Goal: Information Seeking & Learning: Learn about a topic

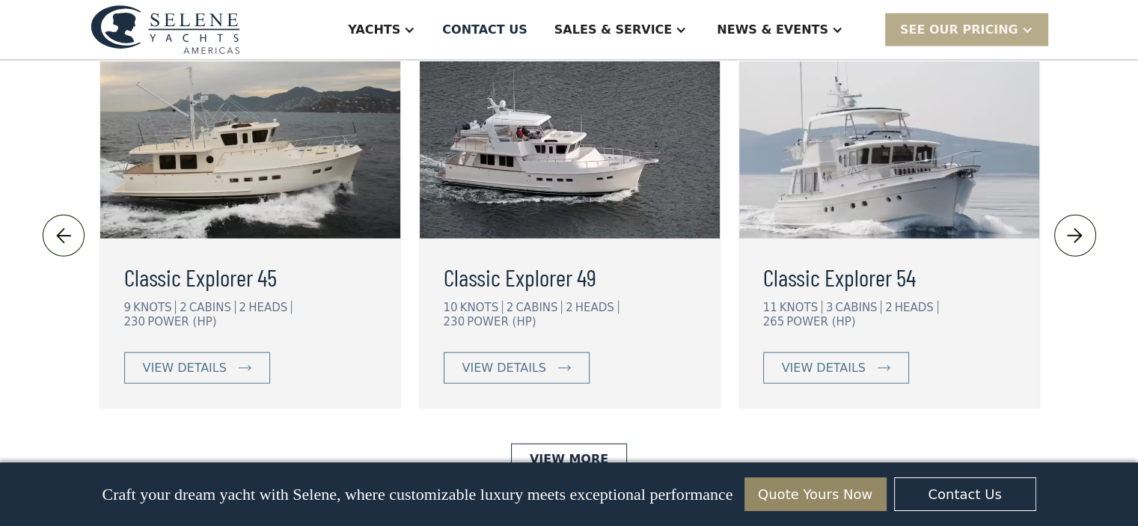
scroll to position [3412, 0]
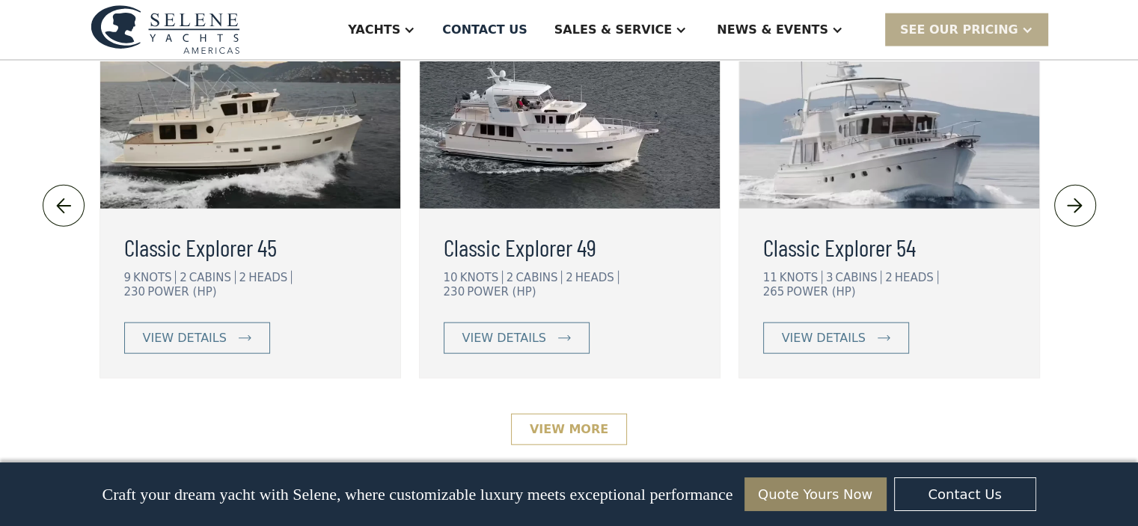
click at [577, 414] on link "View More" at bounding box center [569, 429] width 116 height 31
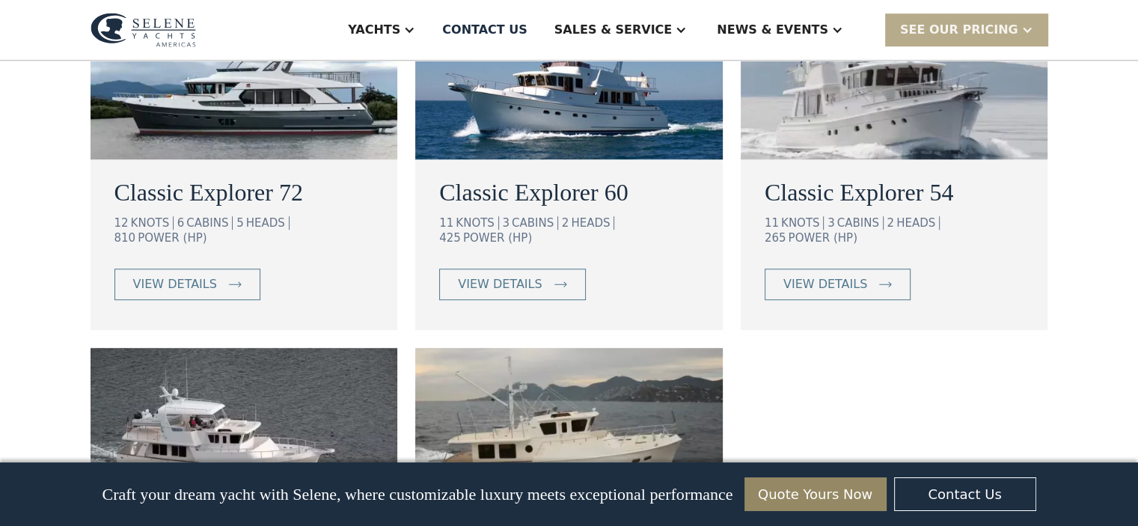
scroll to position [967, 0]
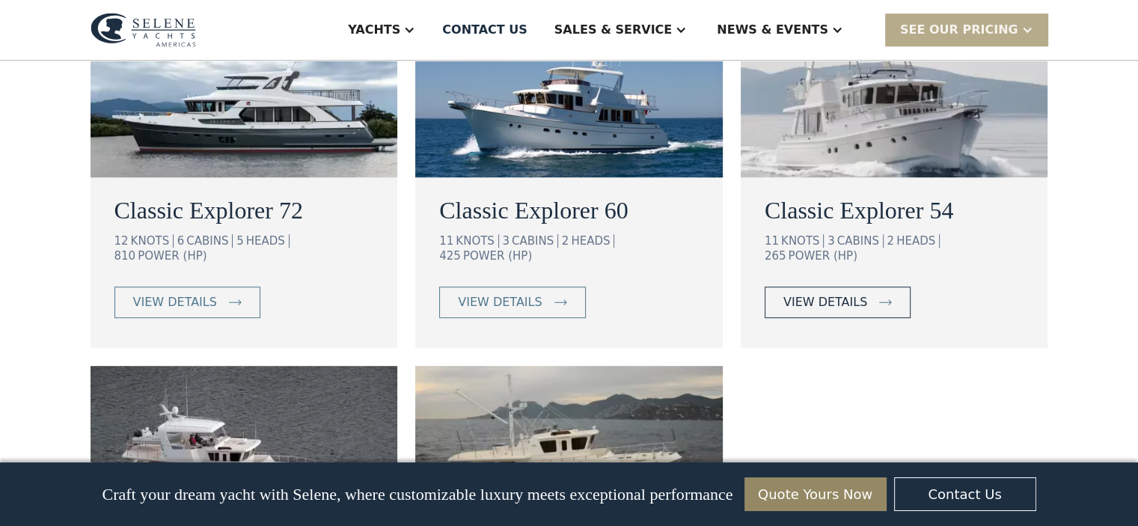
click at [879, 299] on img at bounding box center [885, 302] width 13 height 6
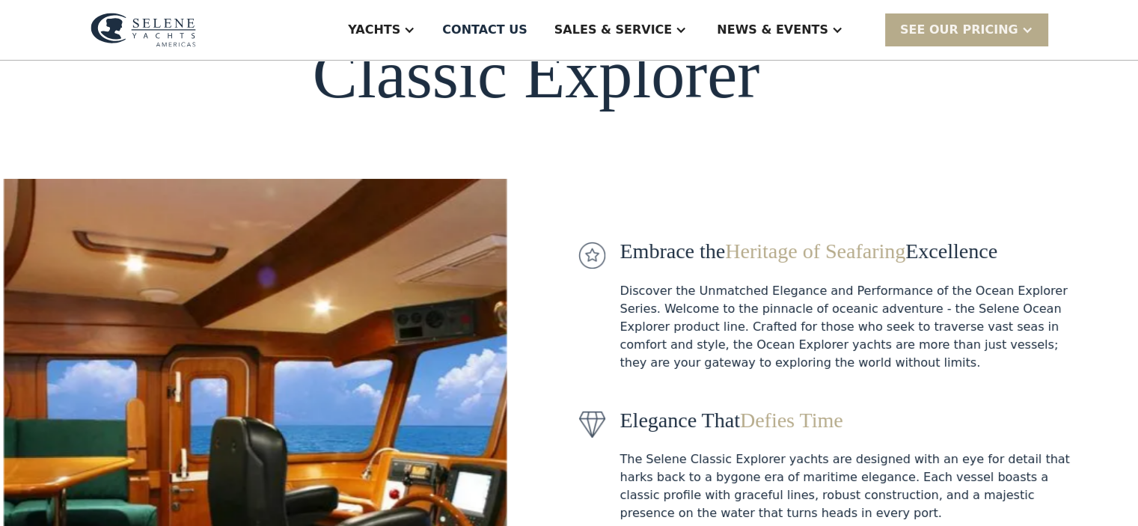
scroll to position [68, 0]
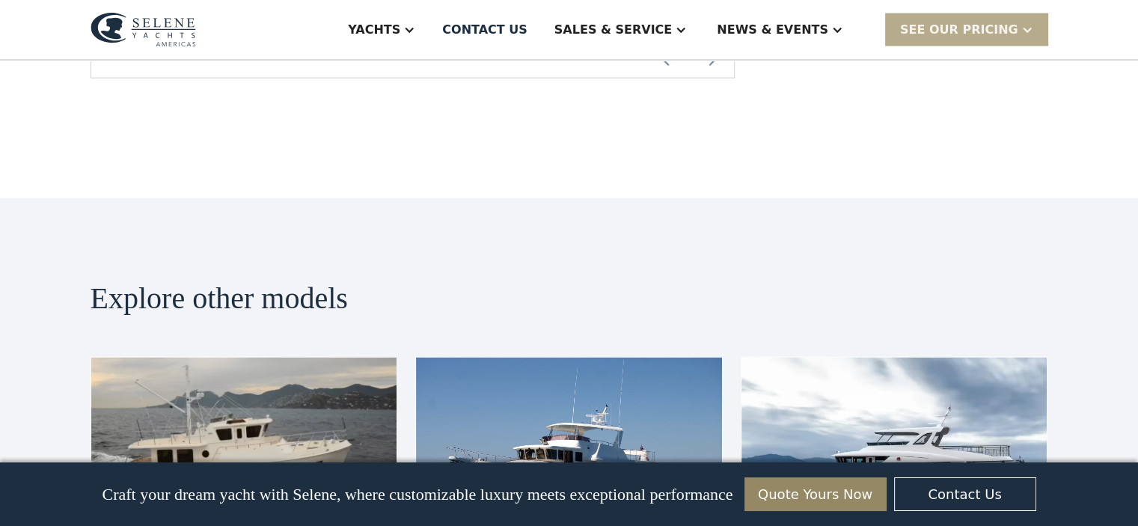
scroll to position [3111, 0]
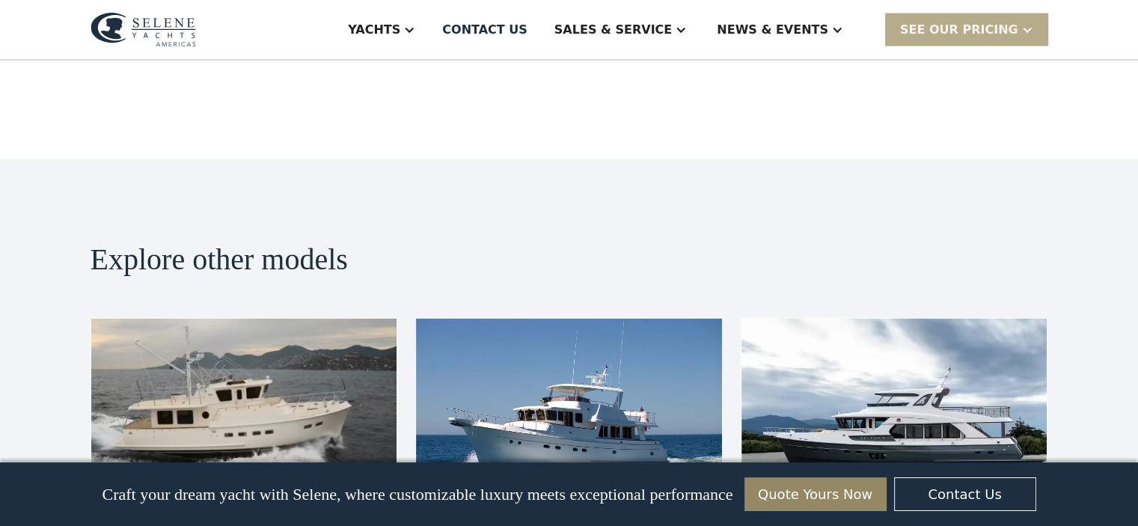
click at [952, 319] on img at bounding box center [895, 405] width 306 height 172
click at [938, 326] on img at bounding box center [895, 405] width 306 height 172
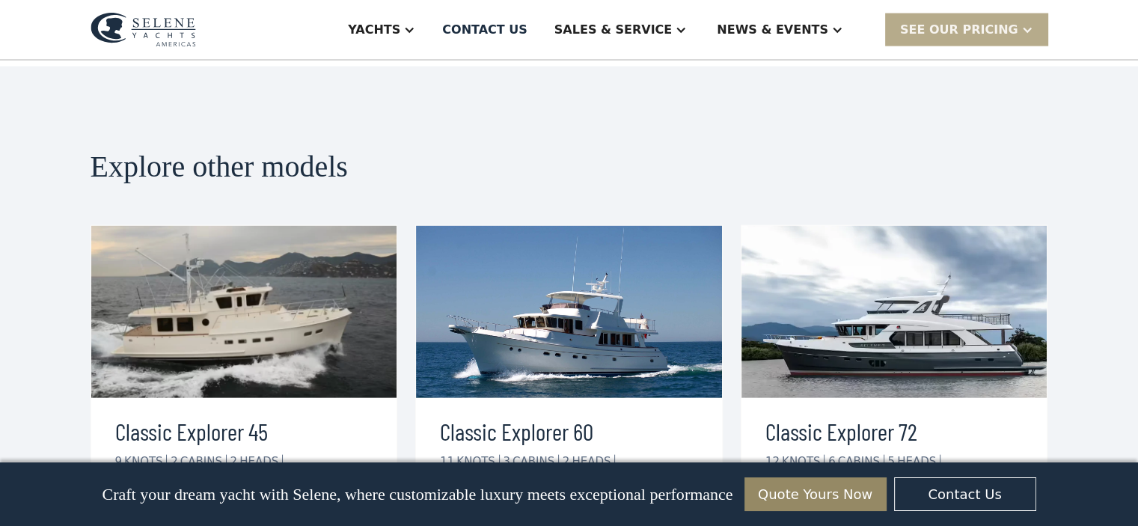
scroll to position [3210, 0]
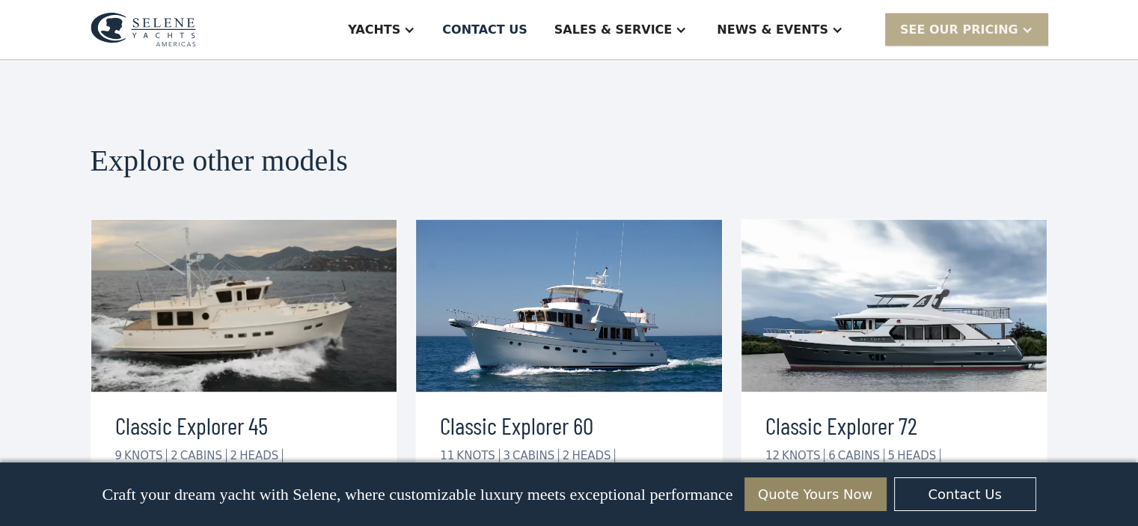
click at [820, 507] on div "view details" at bounding box center [826, 516] width 84 height 18
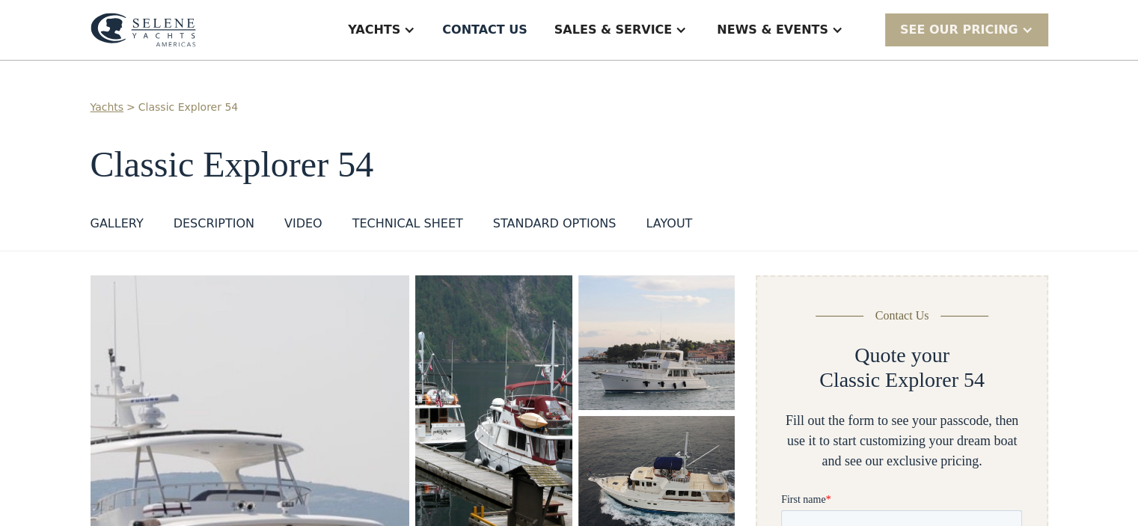
scroll to position [7, 0]
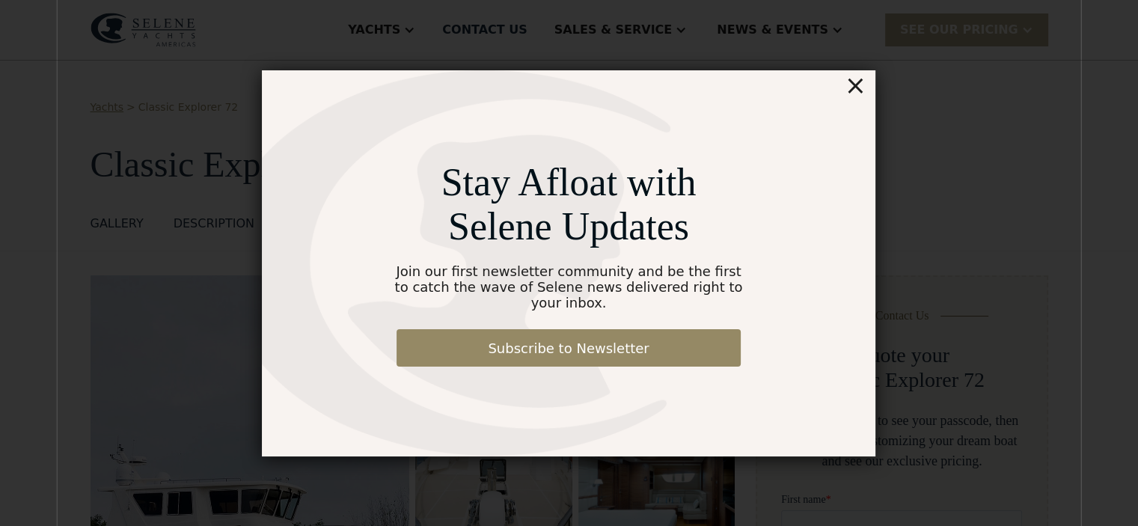
click at [859, 95] on div "×" at bounding box center [856, 85] width 22 height 30
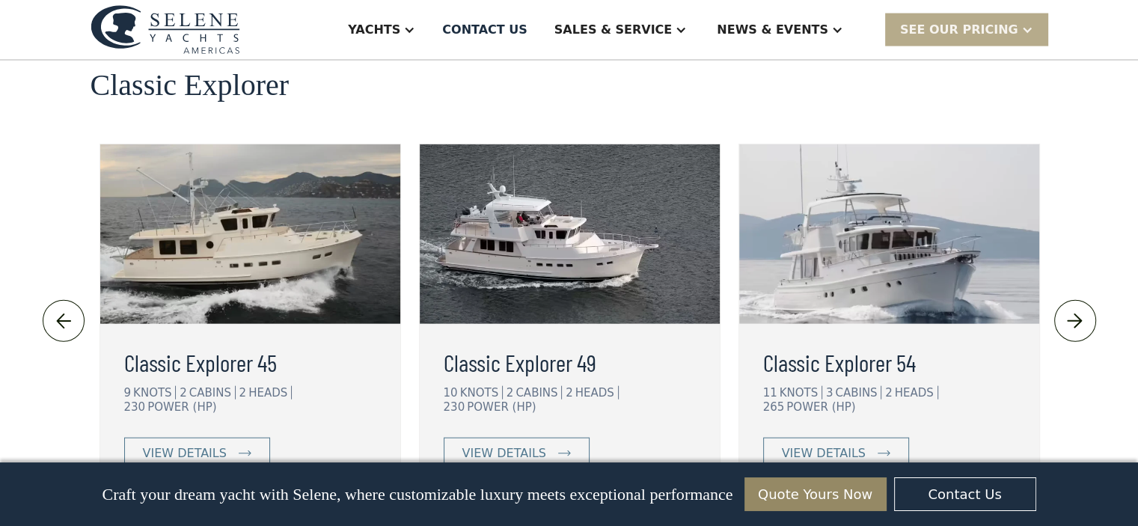
scroll to position [3336, 0]
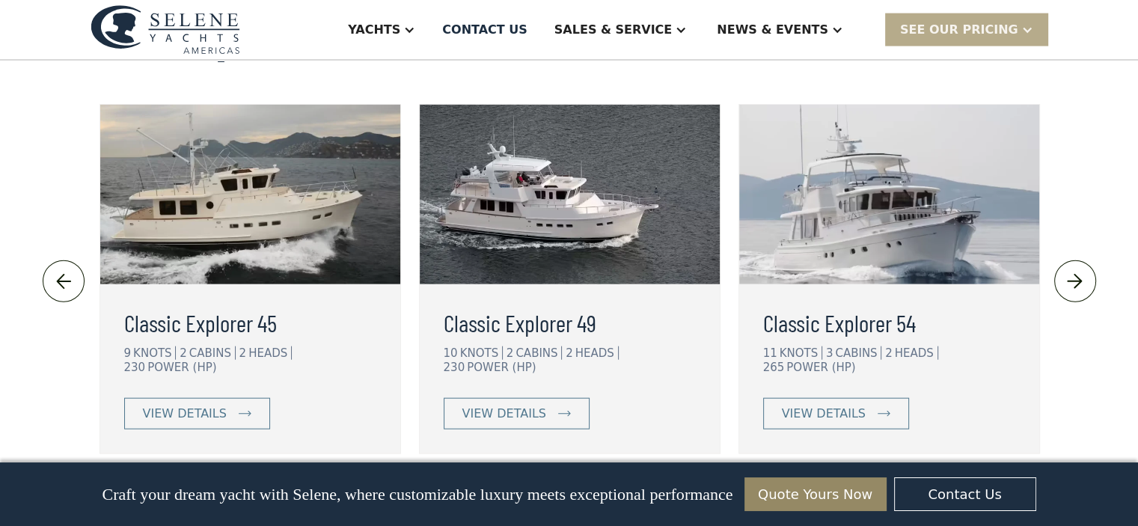
click at [581, 490] on link "View More" at bounding box center [569, 505] width 116 height 31
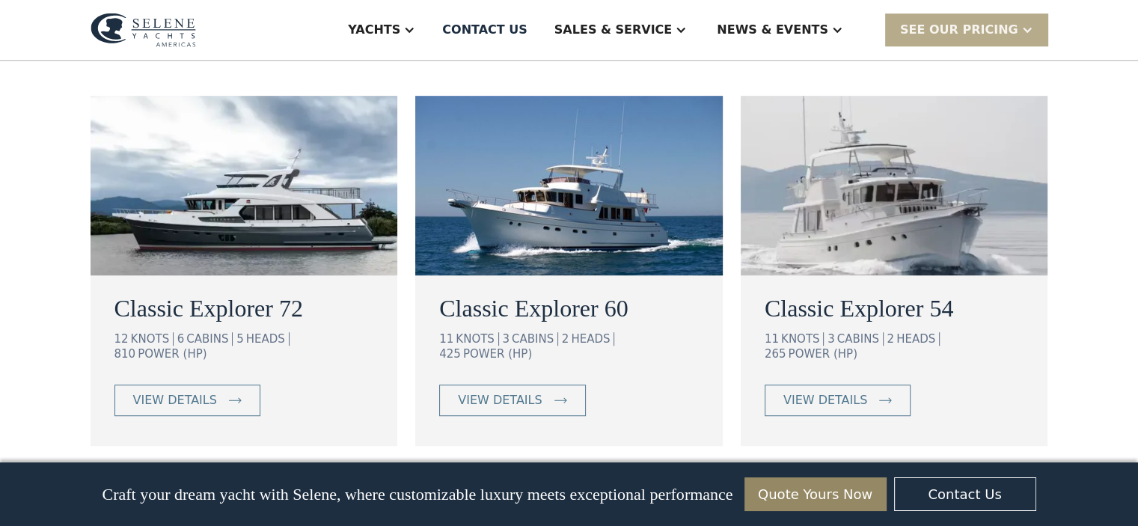
scroll to position [873, 0]
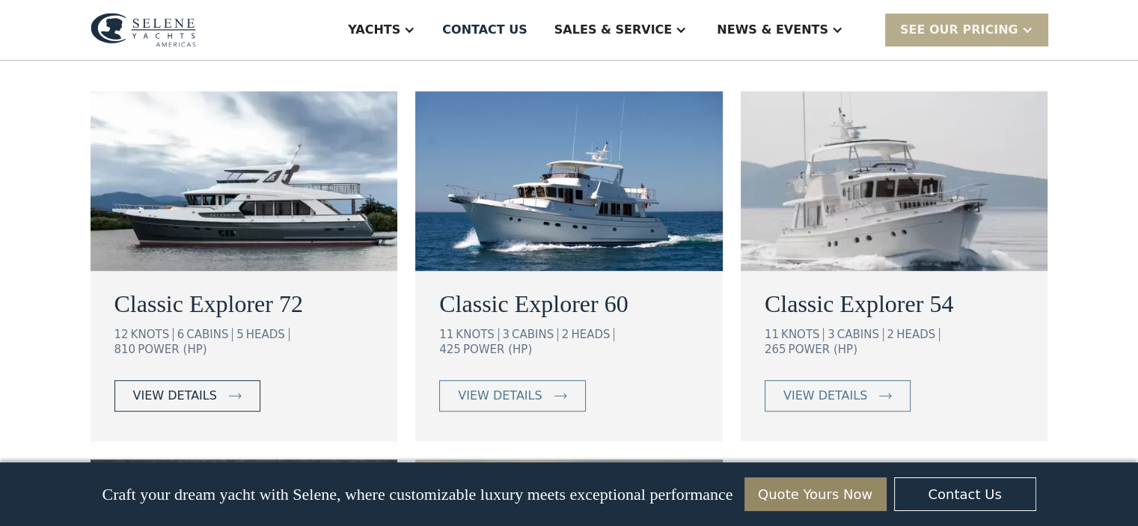
click at [196, 387] on div "view details" at bounding box center [175, 396] width 84 height 18
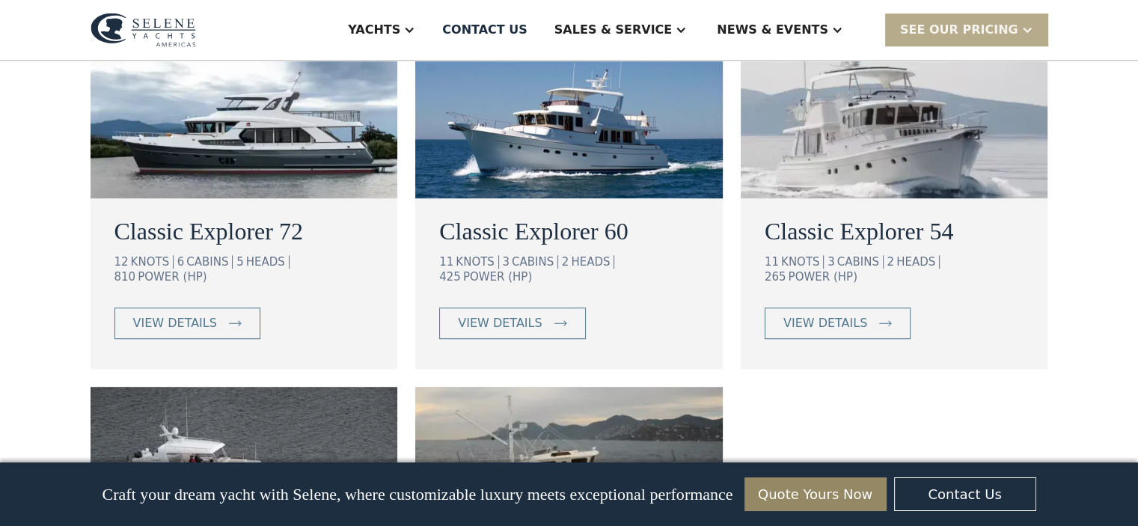
scroll to position [933, 0]
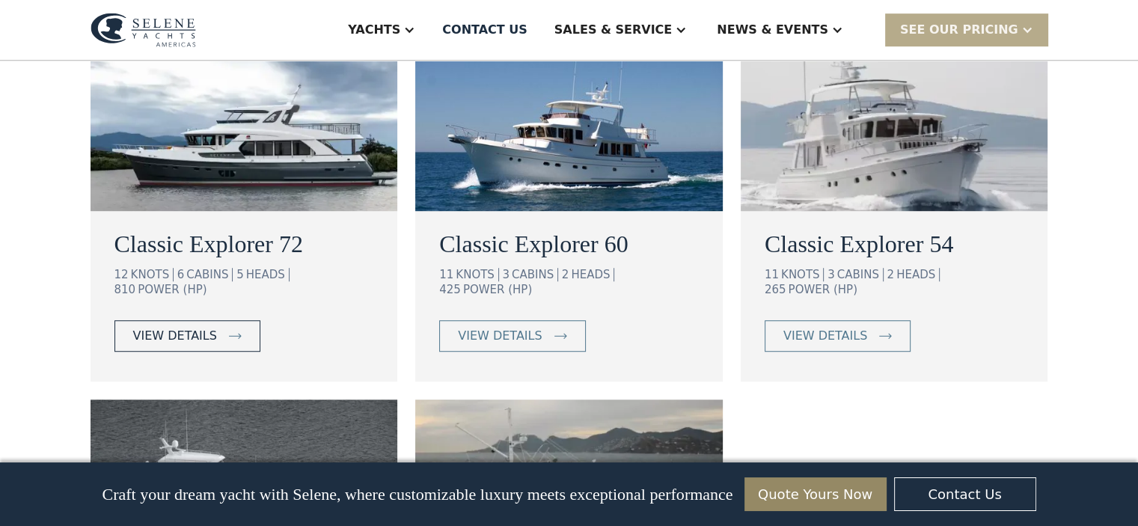
click at [215, 323] on link "view details" at bounding box center [188, 335] width 146 height 31
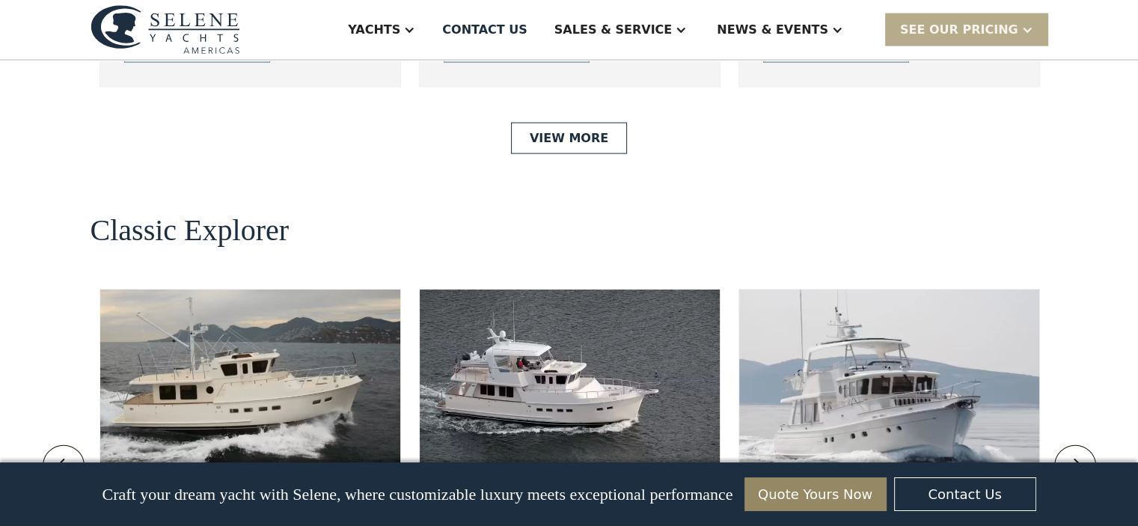
scroll to position [3180, 0]
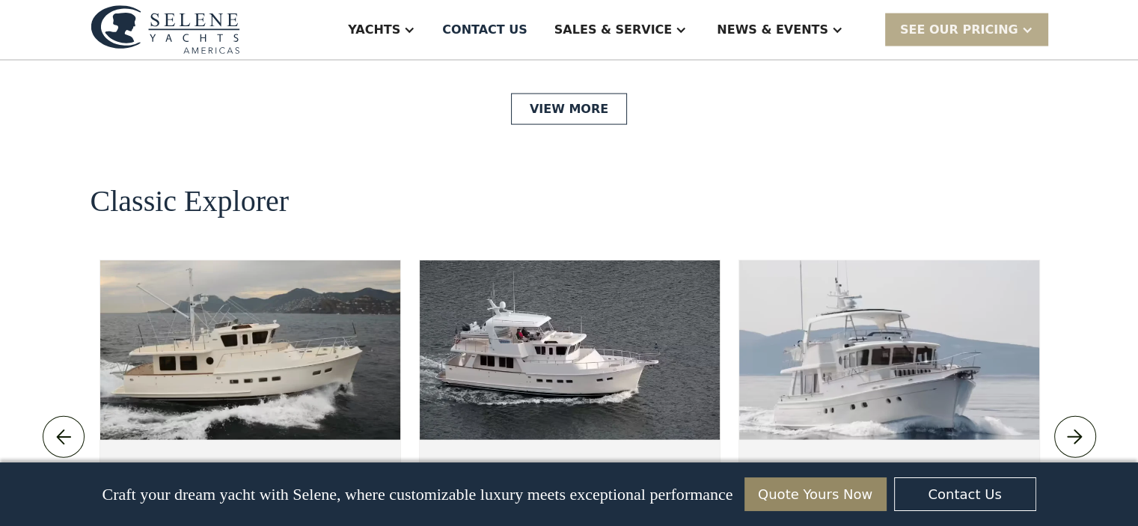
click at [1080, 426] on img at bounding box center [1075, 438] width 25 height 24
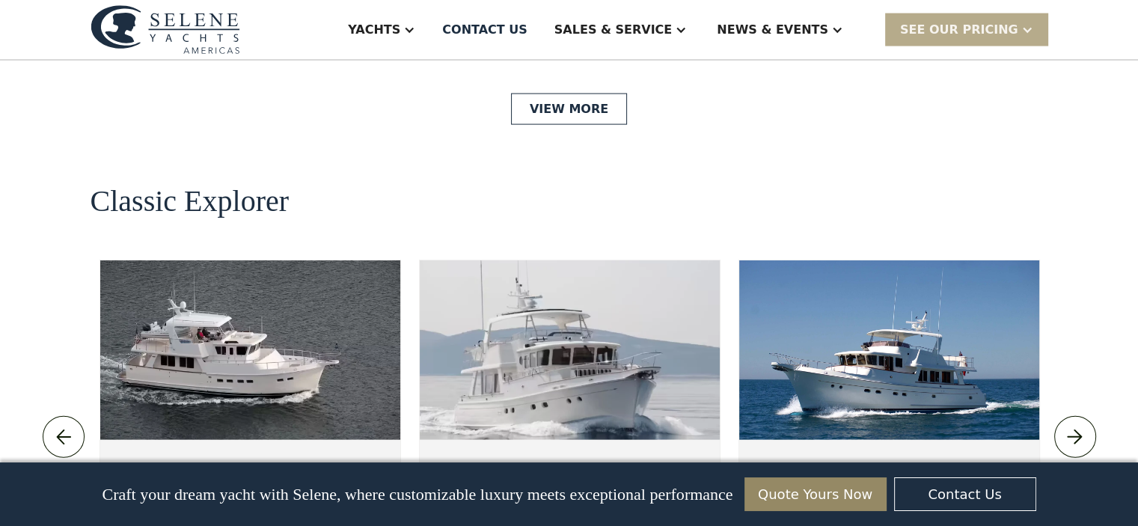
click at [1080, 426] on img at bounding box center [1075, 438] width 25 height 24
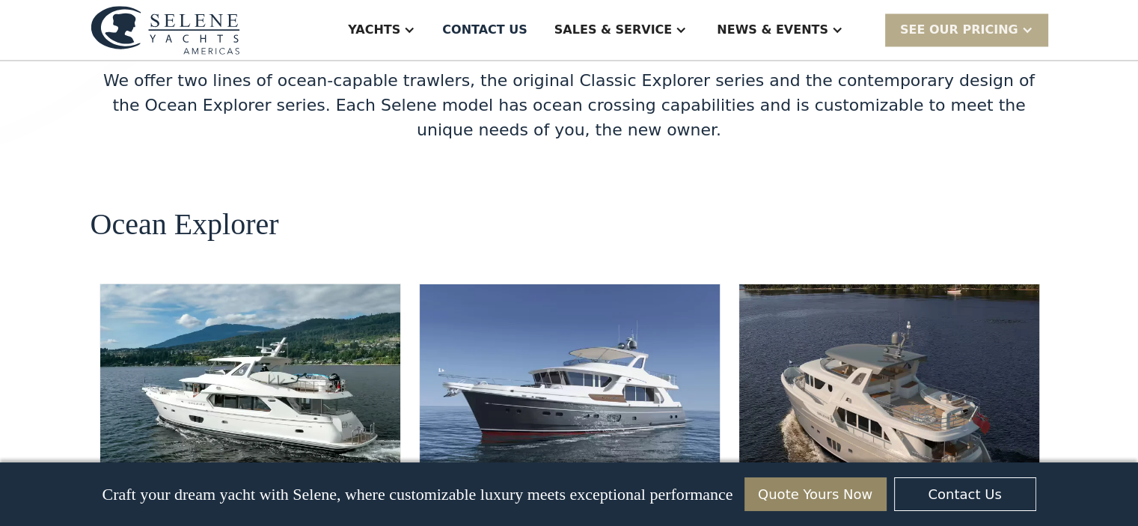
scroll to position [2585, 0]
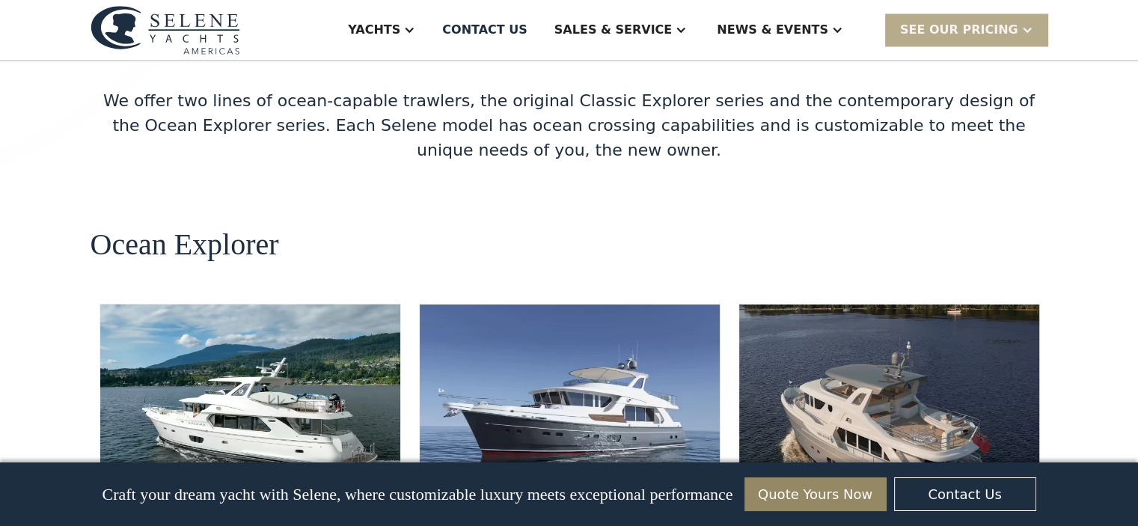
click at [601, 308] on img at bounding box center [570, 394] width 300 height 180
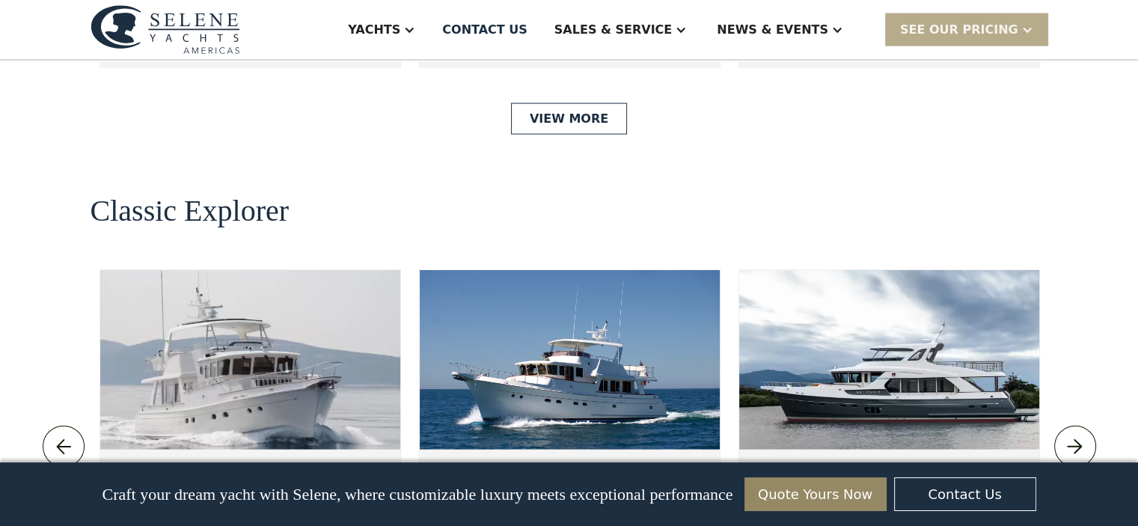
scroll to position [3180, 0]
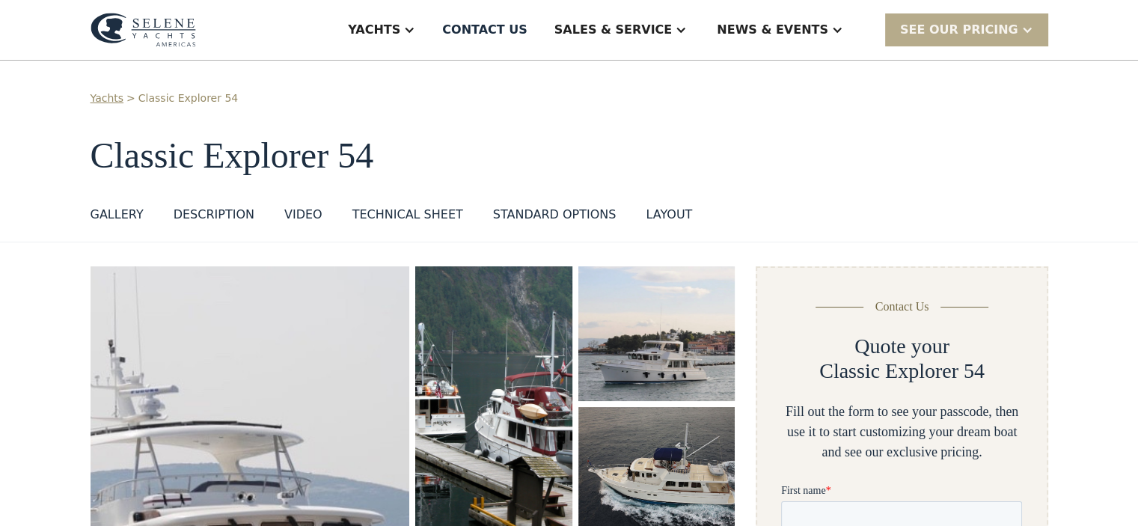
scroll to position [4, 0]
